Goal: Obtain resource: Download file/media

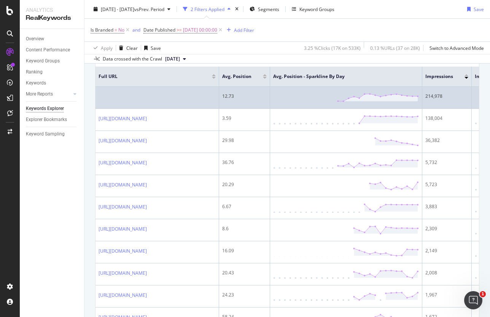
scroll to position [125, 0]
click at [219, 164] on td "https://www.classaction.org/news/8.75m-google-settlement-resolves-class-action-…" at bounding box center [158, 163] width 124 height 22
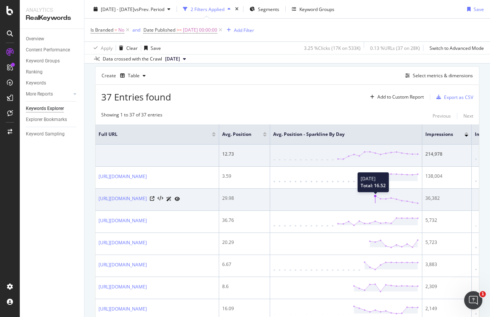
scroll to position [73, 0]
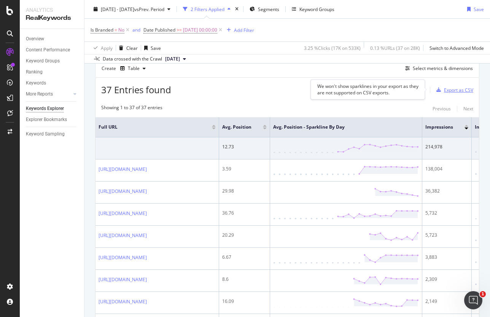
click at [453, 88] on div "Export as CSV" at bounding box center [458, 90] width 29 height 6
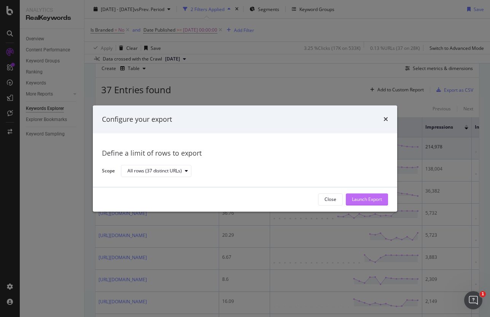
click at [357, 199] on div "Launch Export" at bounding box center [367, 199] width 30 height 6
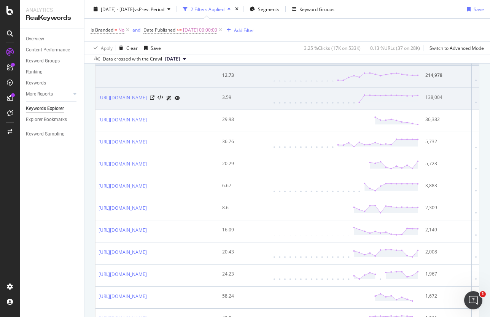
scroll to position [0, 0]
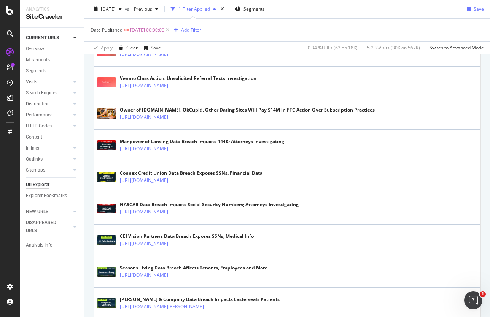
scroll to position [278, 0]
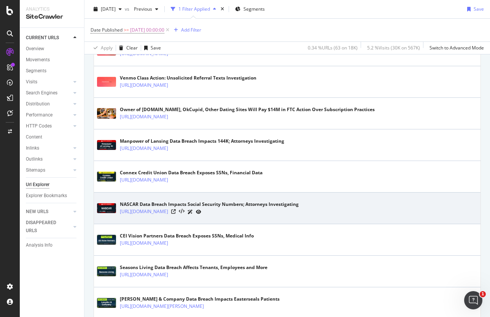
click at [210, 202] on div "NASCAR Data Breach Impacts Social Security Numbers; Attorneys Investigating" at bounding box center [209, 204] width 179 height 7
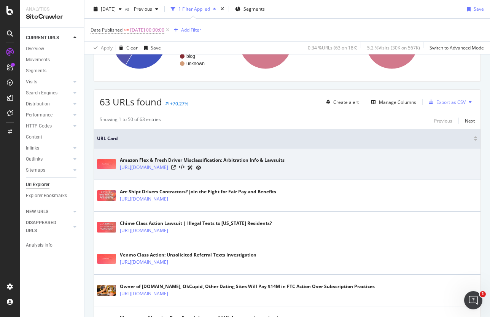
scroll to position [101, 0]
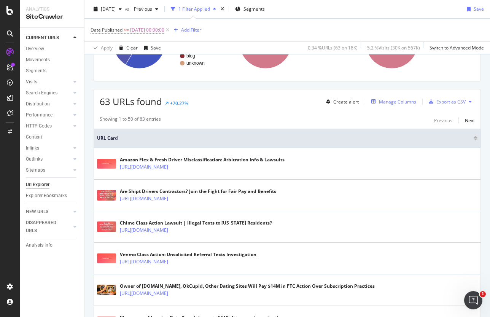
click at [373, 104] on div "Manage Columns" at bounding box center [393, 101] width 48 height 8
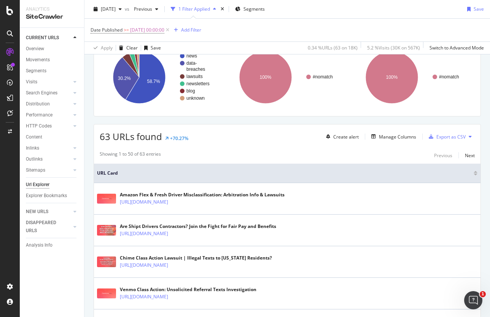
scroll to position [59, 0]
